Goal: Task Accomplishment & Management: Manage account settings

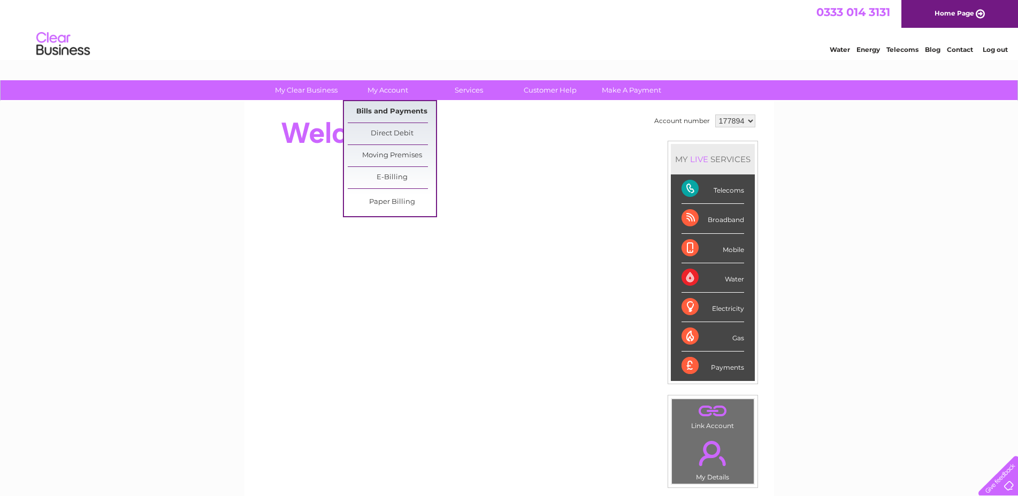
click at [389, 106] on link "Bills and Payments" at bounding box center [392, 111] width 88 height 21
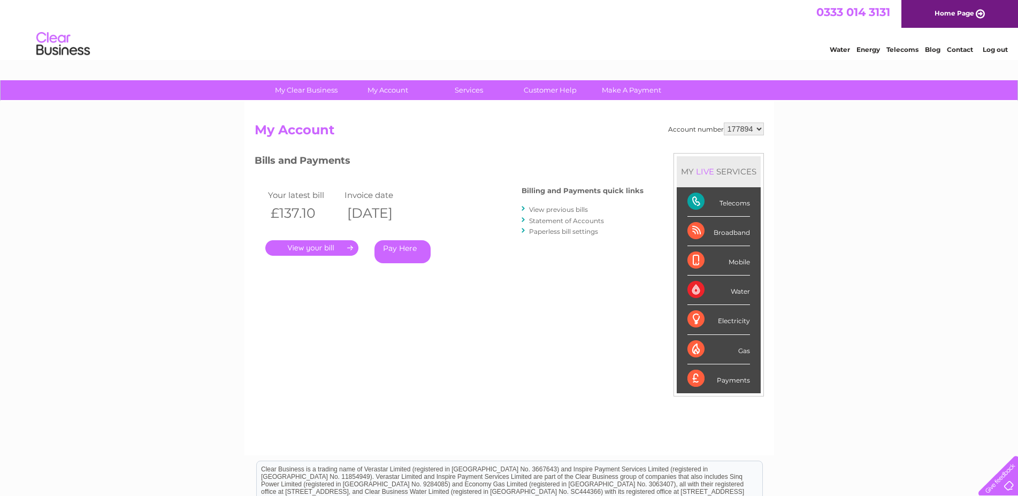
scroll to position [55, 0]
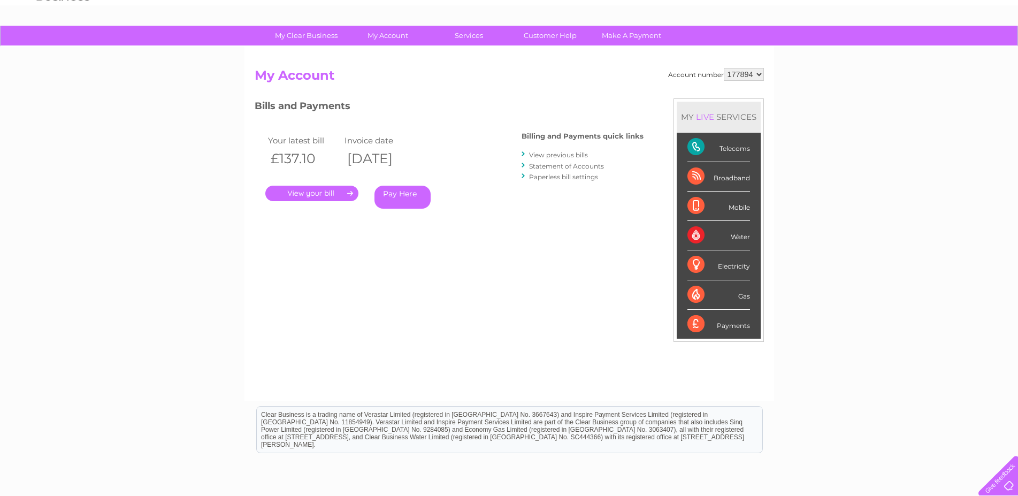
click at [313, 189] on link "." at bounding box center [311, 194] width 93 height 16
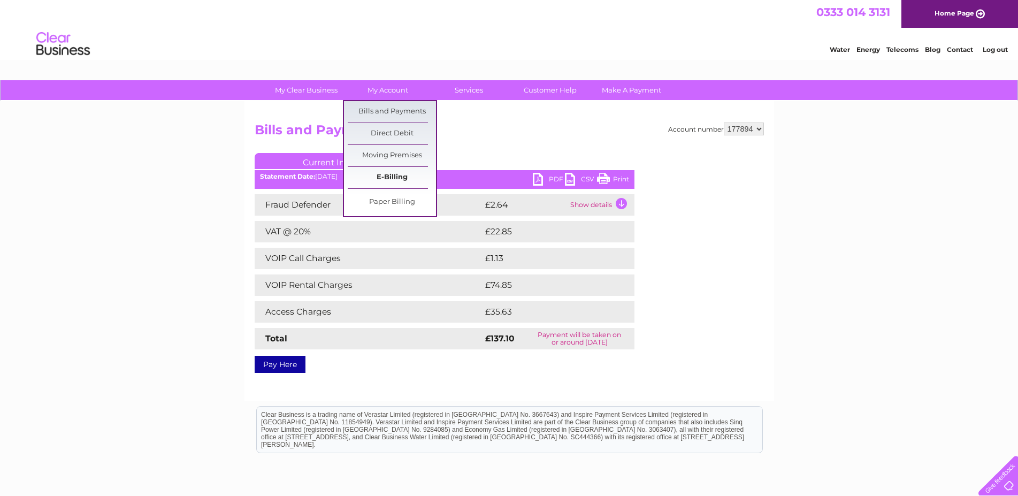
click at [394, 172] on link "E-Billing" at bounding box center [392, 177] width 88 height 21
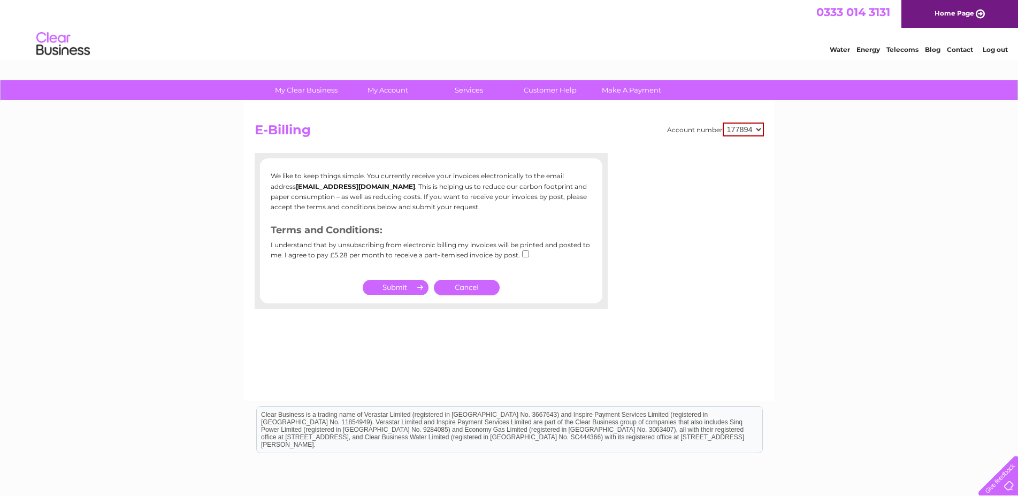
click at [462, 283] on link "Cancel" at bounding box center [467, 288] width 66 height 16
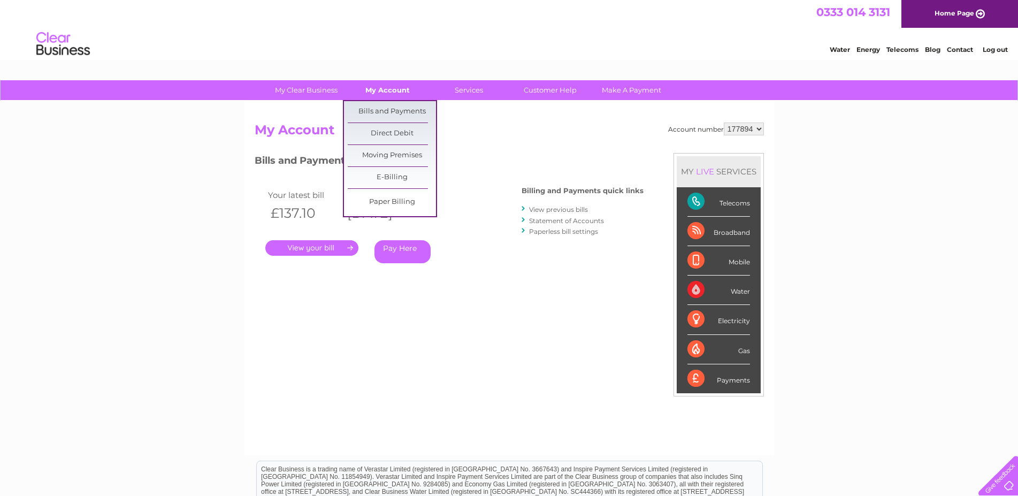
click at [377, 94] on link "My Account" at bounding box center [388, 90] width 88 height 20
click at [389, 113] on link "Bills and Payments" at bounding box center [392, 111] width 88 height 21
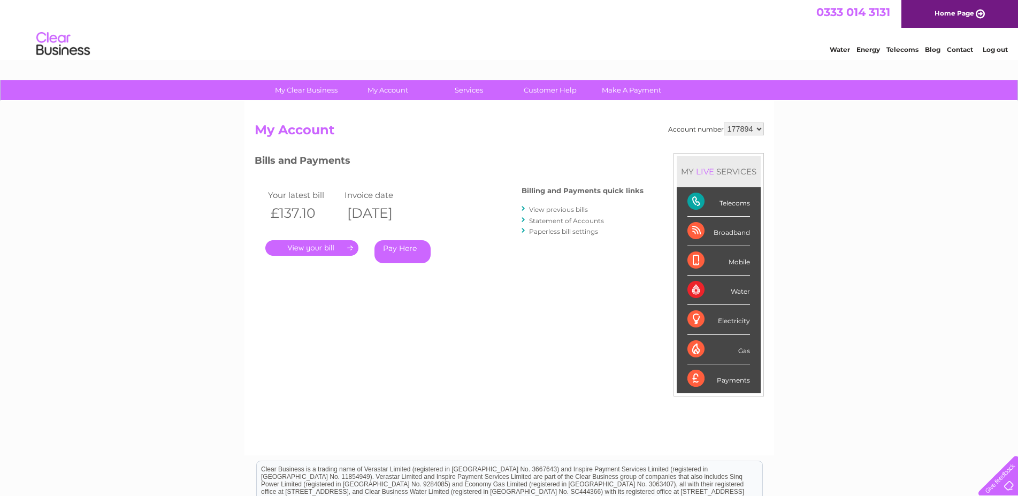
click at [328, 246] on link "." at bounding box center [311, 248] width 93 height 16
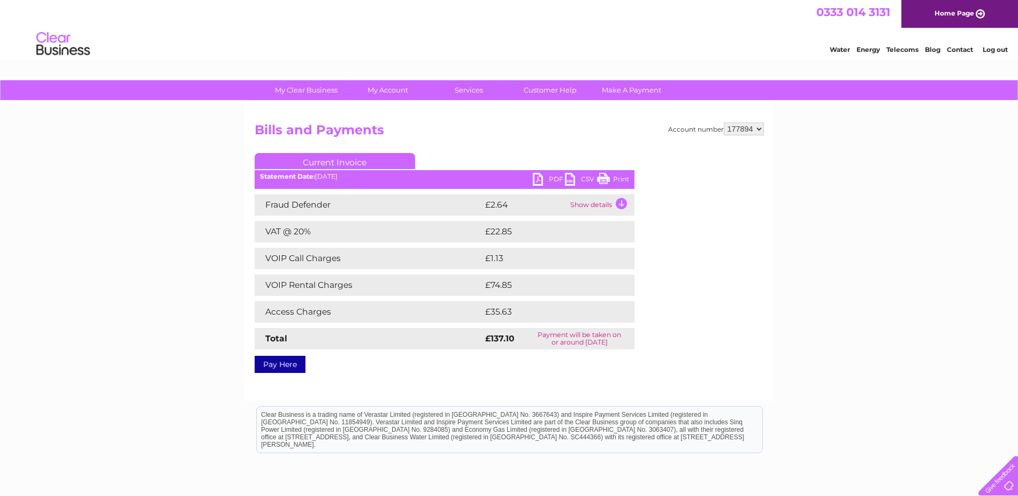
click at [537, 181] on link "PDF" at bounding box center [549, 181] width 32 height 16
